Goal: Communication & Community: Answer question/provide support

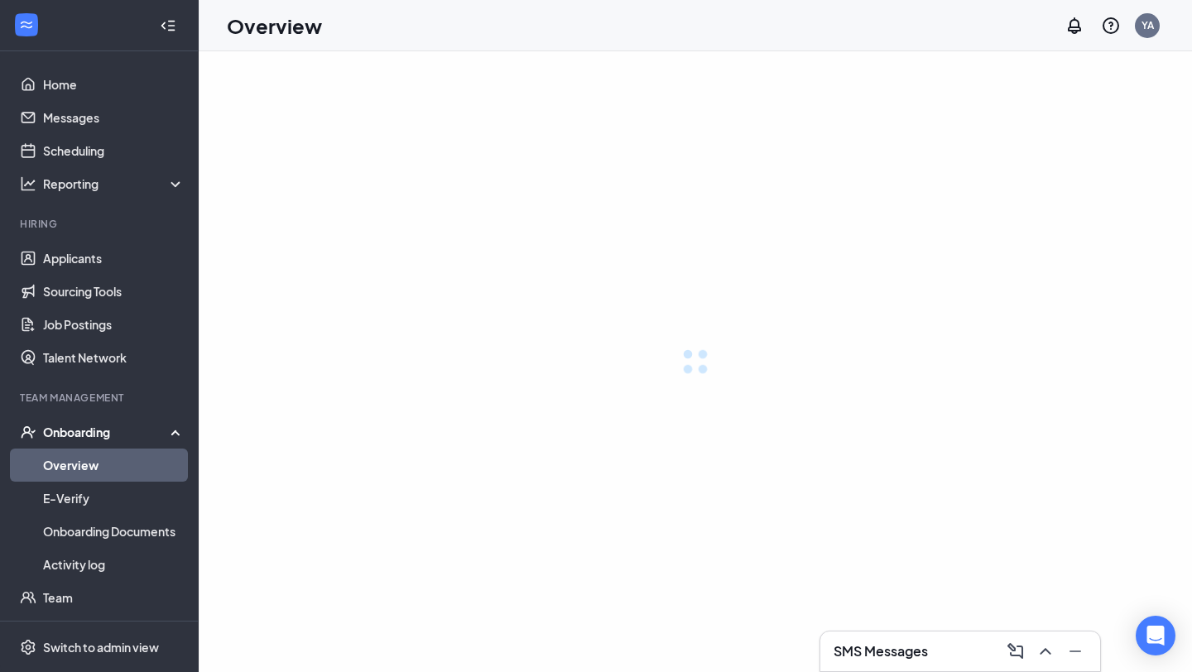
click at [893, 634] on div "SMS Messages" at bounding box center [960, 652] width 280 height 40
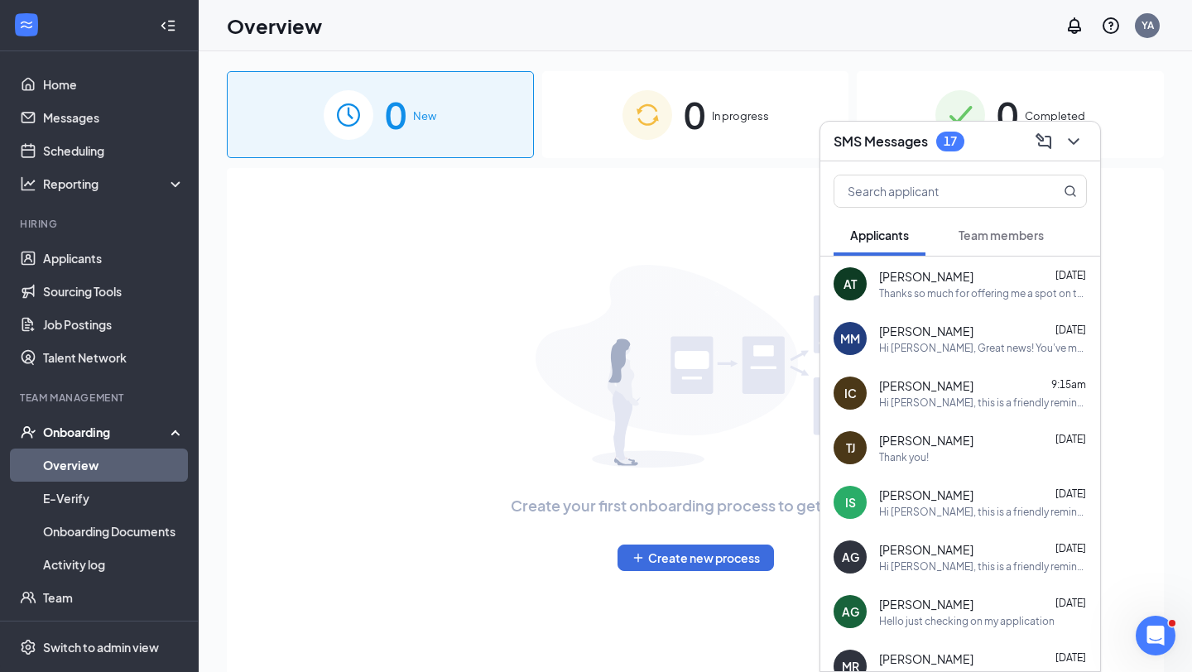
click at [999, 285] on div "[PERSON_NAME] [DATE] Thanks so much for offering me a spot on the [DEMOGRAPHIC_…" at bounding box center [983, 284] width 208 height 32
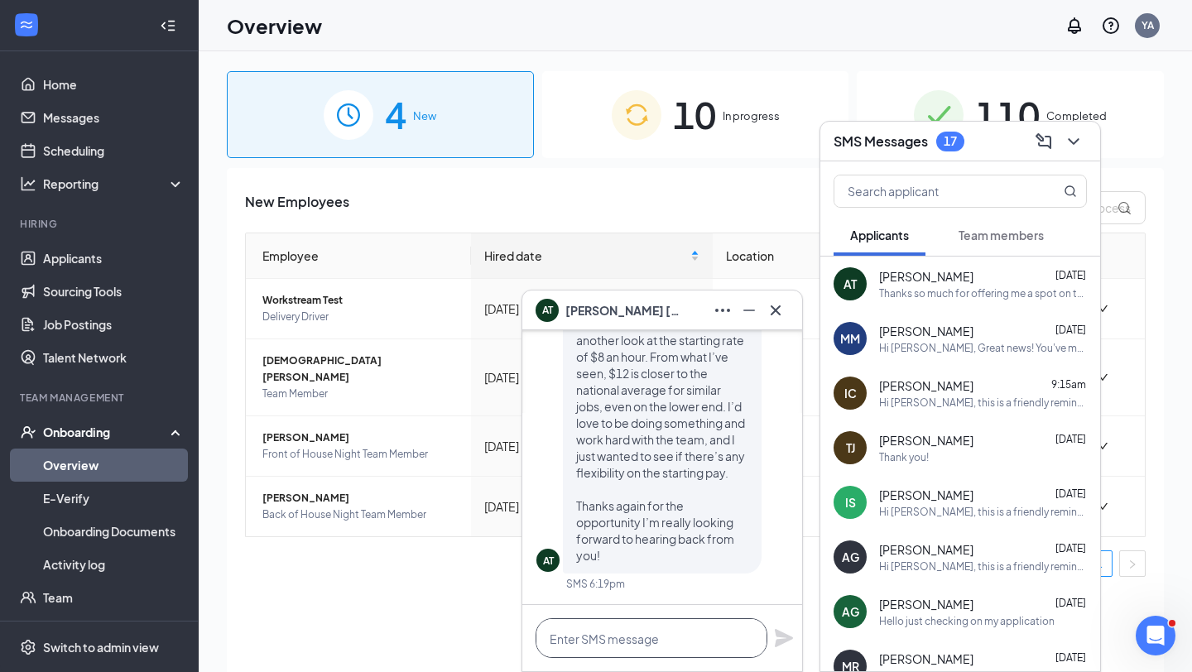
click at [649, 642] on textarea at bounding box center [652, 638] width 232 height 40
type textarea "g"
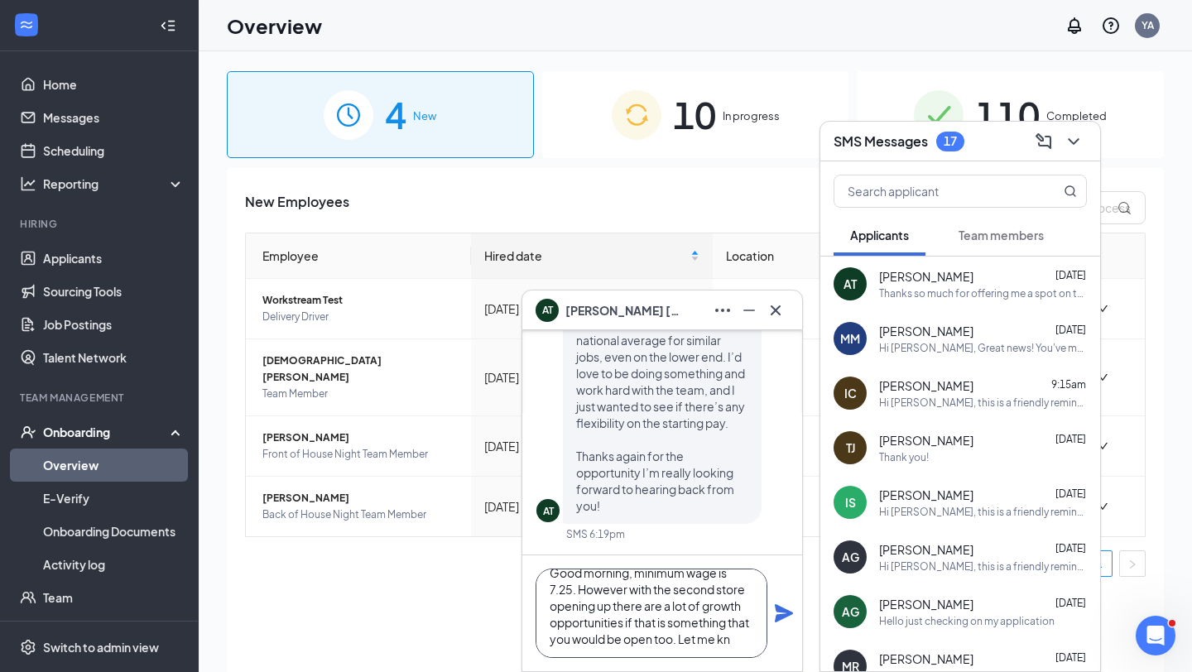
scroll to position [33, 0]
type textarea "Good morning, minimum wage is 7.25. However with the second store opening up th…"
click at [779, 612] on icon "Plane" at bounding box center [784, 613] width 18 height 18
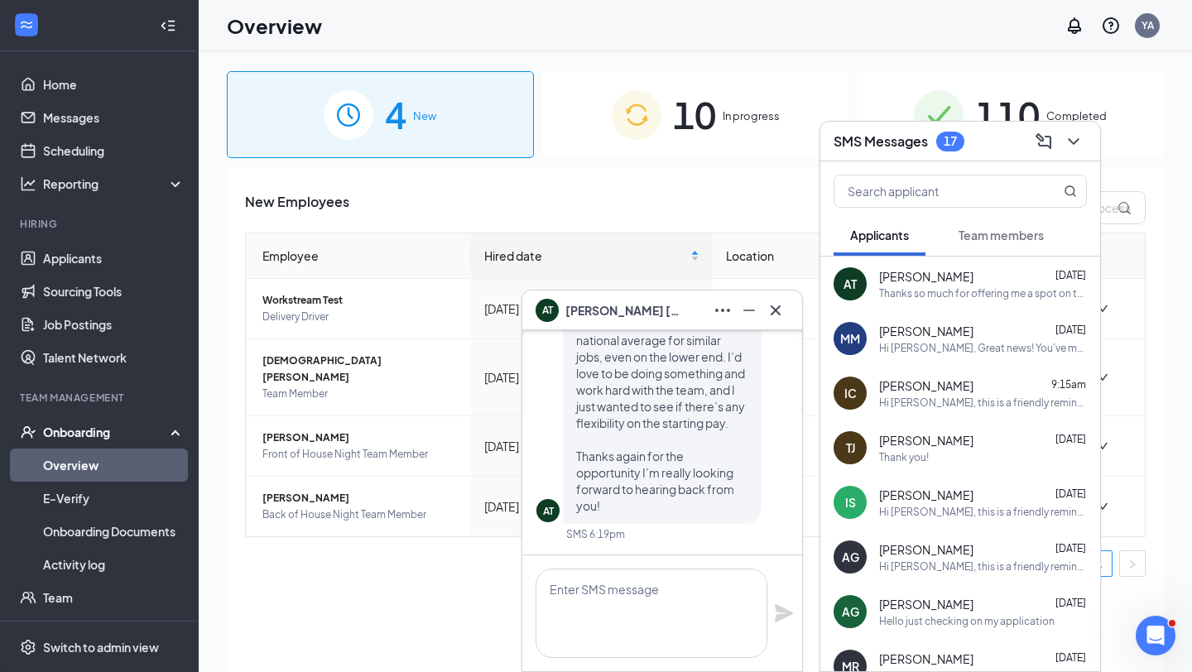
scroll to position [0, 0]
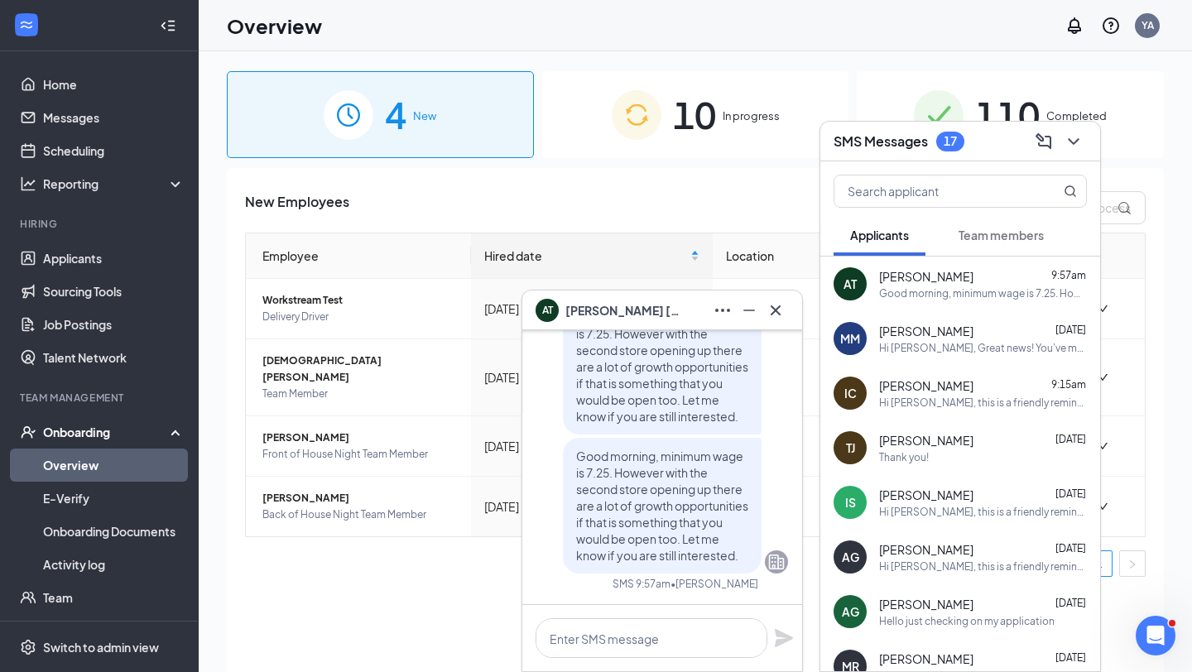
click at [1006, 238] on span "Team members" at bounding box center [1001, 235] width 85 height 15
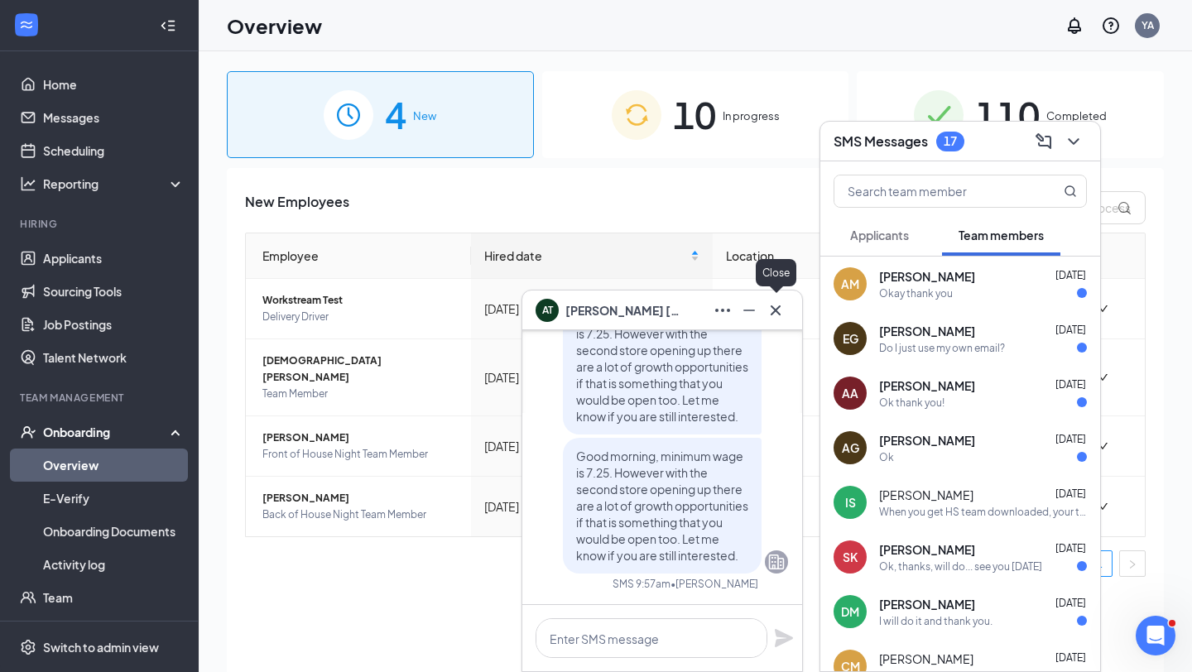
click at [784, 304] on icon "Cross" at bounding box center [776, 311] width 20 height 20
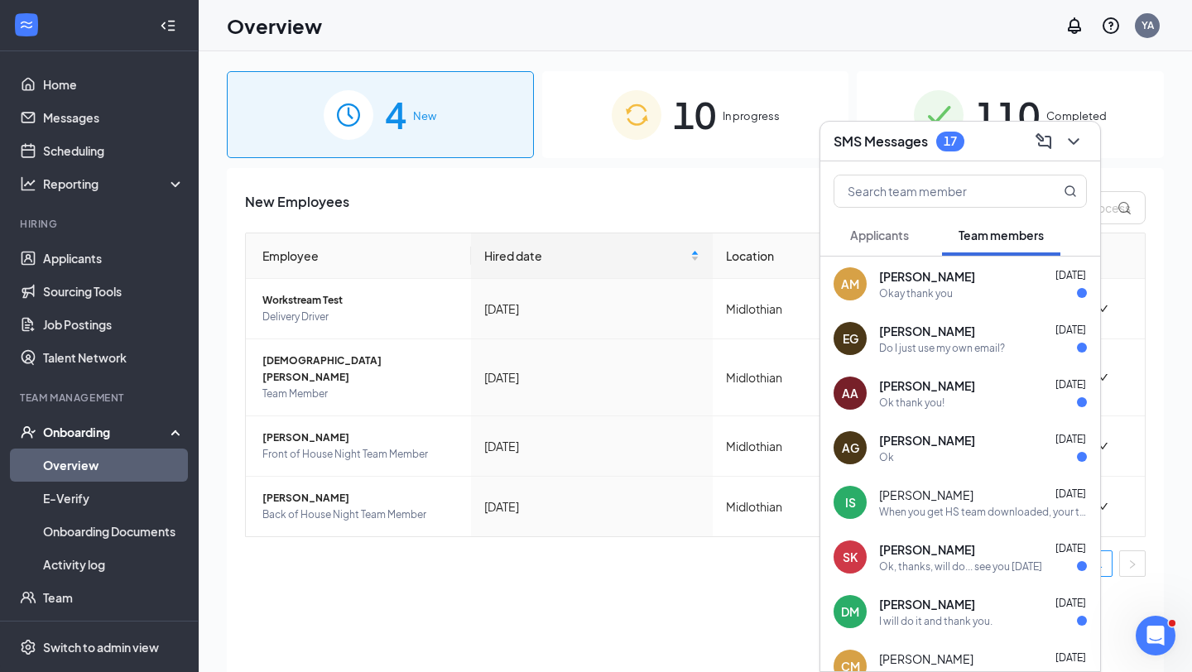
click at [944, 280] on span "[PERSON_NAME]" at bounding box center [927, 276] width 96 height 17
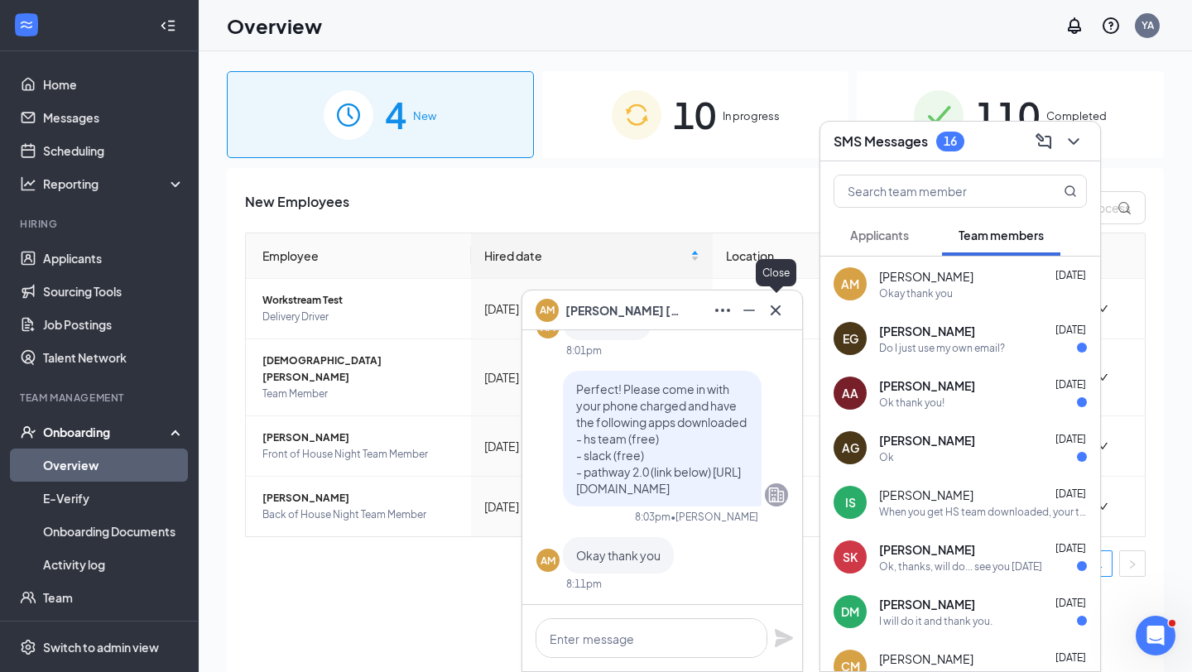
click at [781, 301] on icon "Cross" at bounding box center [776, 311] width 20 height 20
